Goal: Navigation & Orientation: Find specific page/section

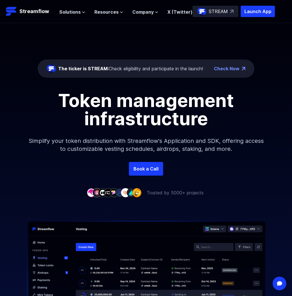
click at [165, 194] on p "Trusted by 5000+ projects" at bounding box center [175, 193] width 57 height 7
click at [161, 193] on p "Trusted by 5000+ projects" at bounding box center [175, 193] width 57 height 7
click at [89, 193] on img at bounding box center [91, 192] width 9 height 9
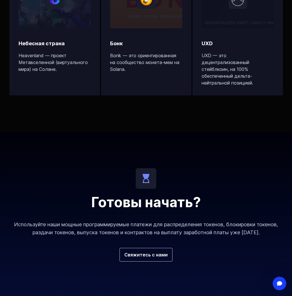
scroll to position [2143, 0]
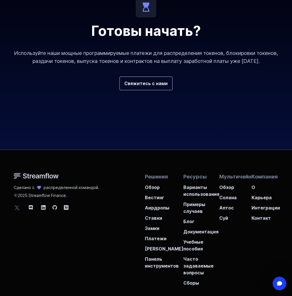
click at [112, 259] on div "Сделано с распределенной командой. 2025 Streamflow Finance. Решения Обзор Вести…" at bounding box center [146, 218] width 292 height 137
click at [153, 259] on font "Панель инструментов" at bounding box center [162, 263] width 34 height 13
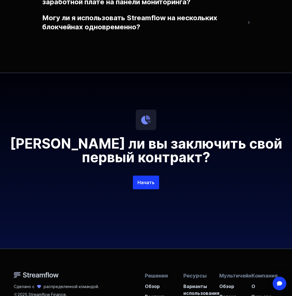
scroll to position [1547, 0]
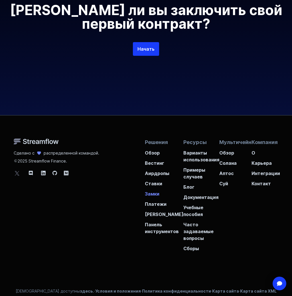
click at [154, 197] on font "Замки" at bounding box center [152, 194] width 15 height 6
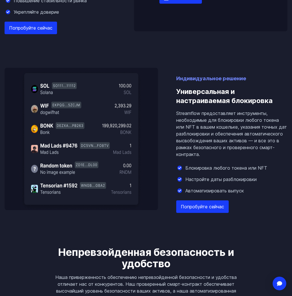
scroll to position [516, 0]
